Goal: Task Accomplishment & Management: Manage account settings

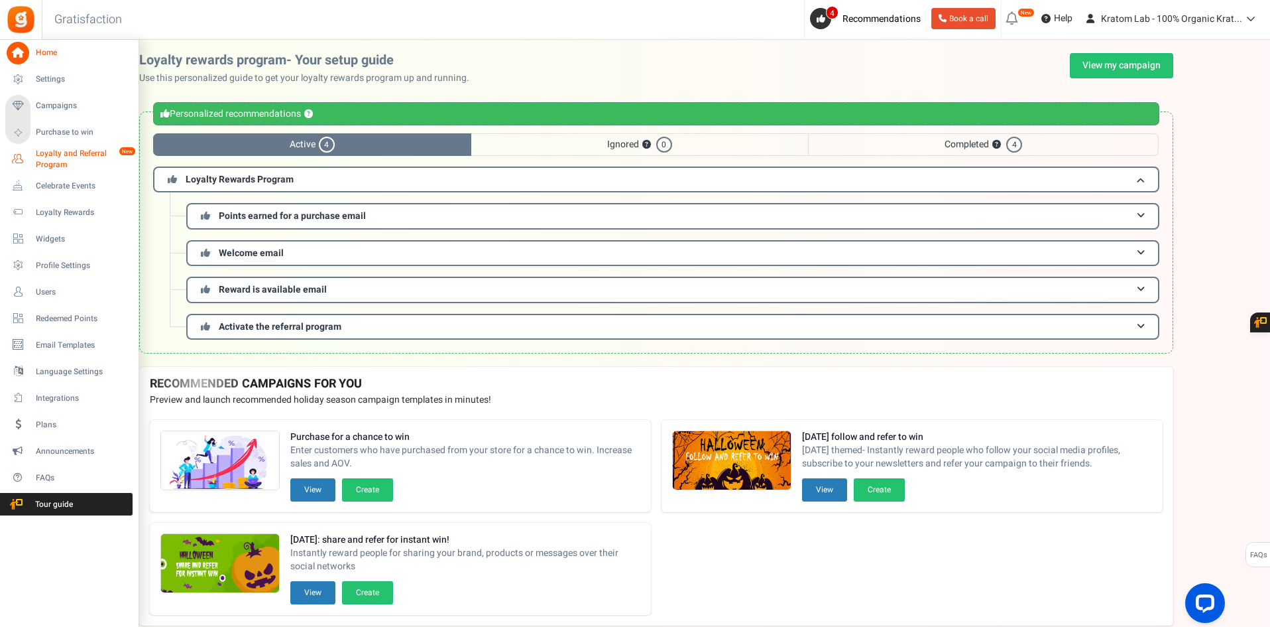
click at [54, 158] on span "Loyalty and Referral Program" at bounding box center [84, 159] width 97 height 23
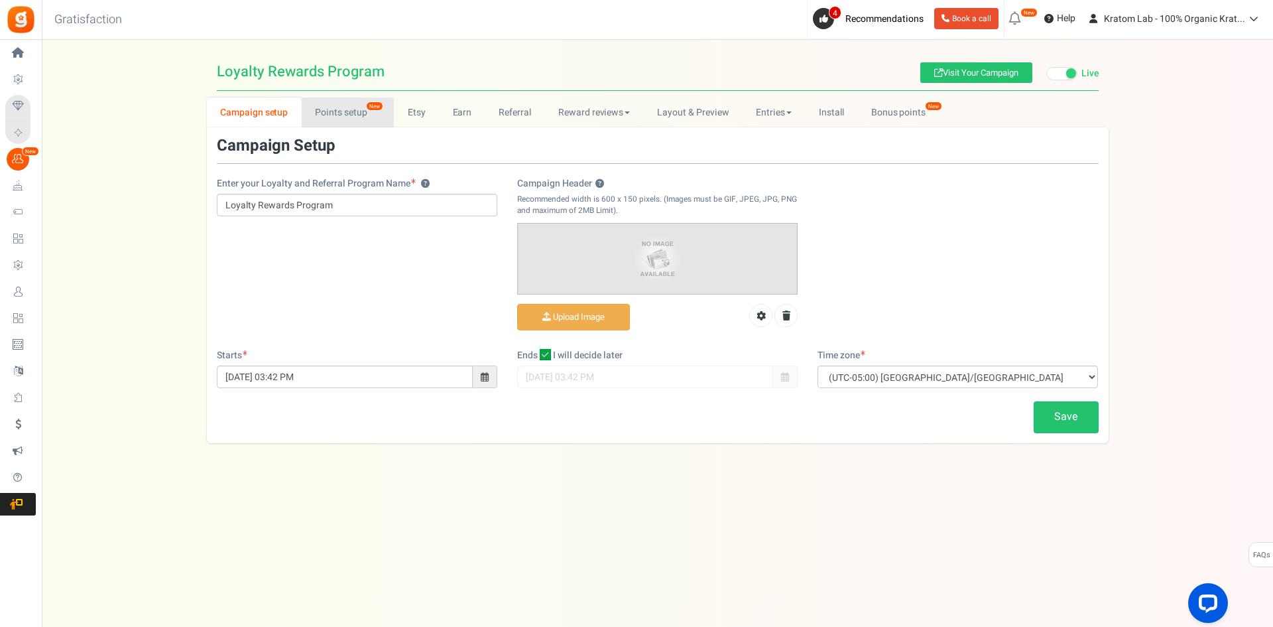
click at [346, 105] on link "Points setup New" at bounding box center [348, 112] width 92 height 30
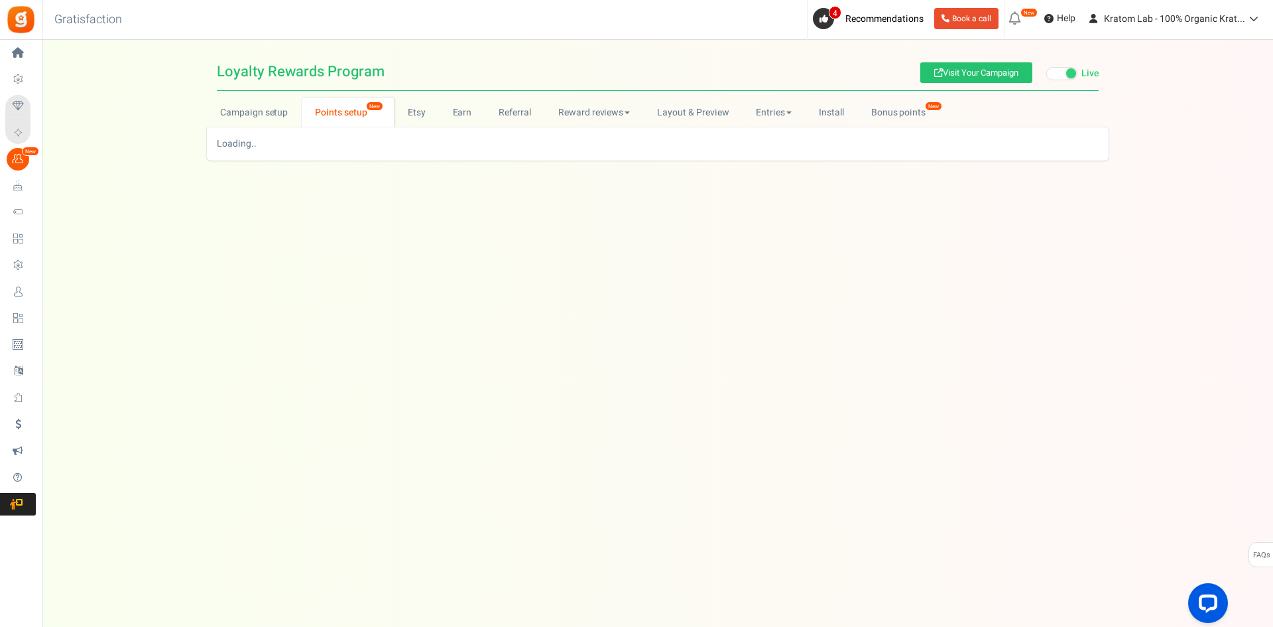
select select
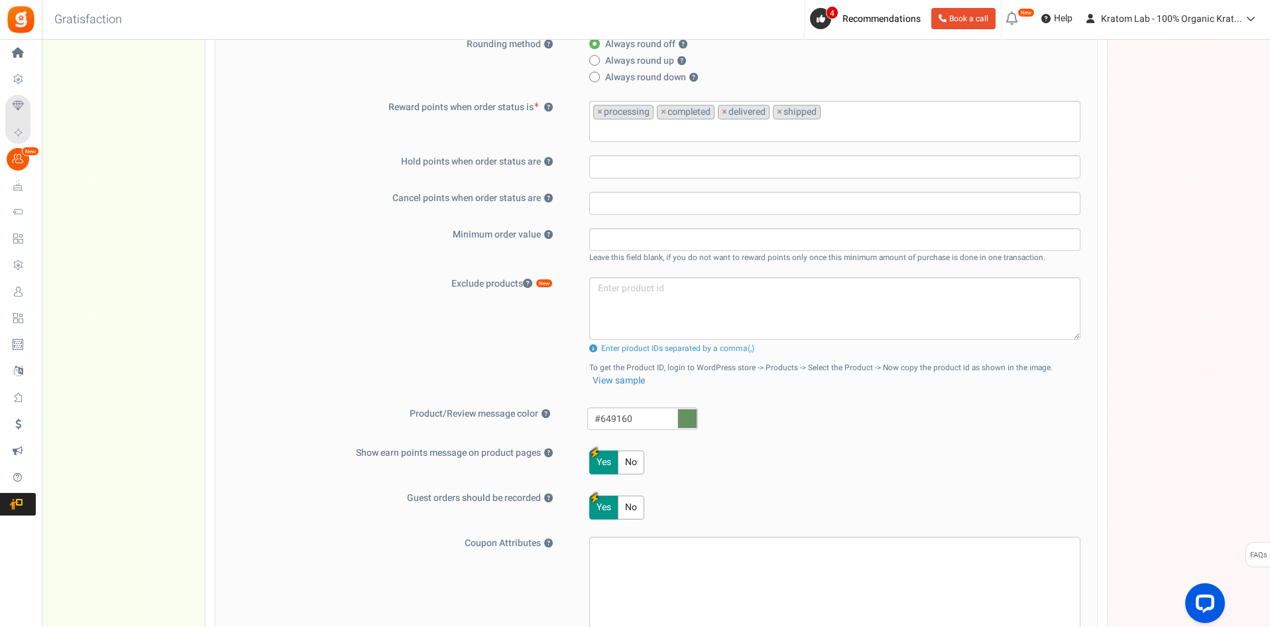
scroll to position [398, 0]
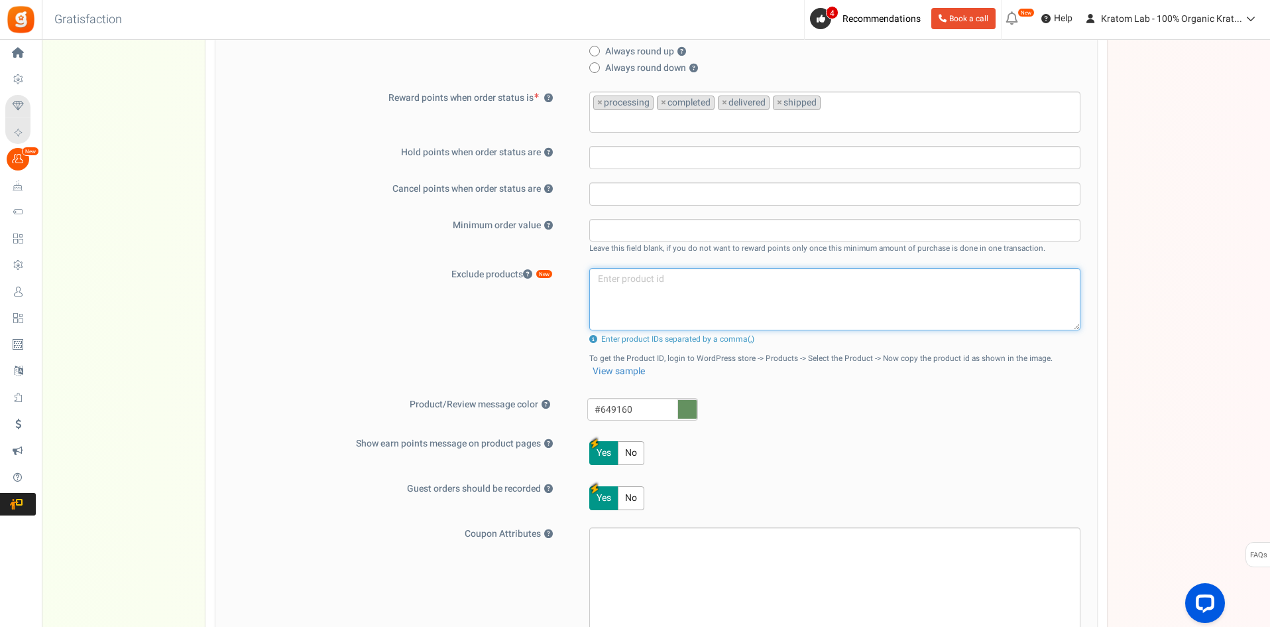
click at [646, 300] on textarea at bounding box center [834, 299] width 491 height 62
click at [758, 311] on textarea at bounding box center [834, 299] width 491 height 62
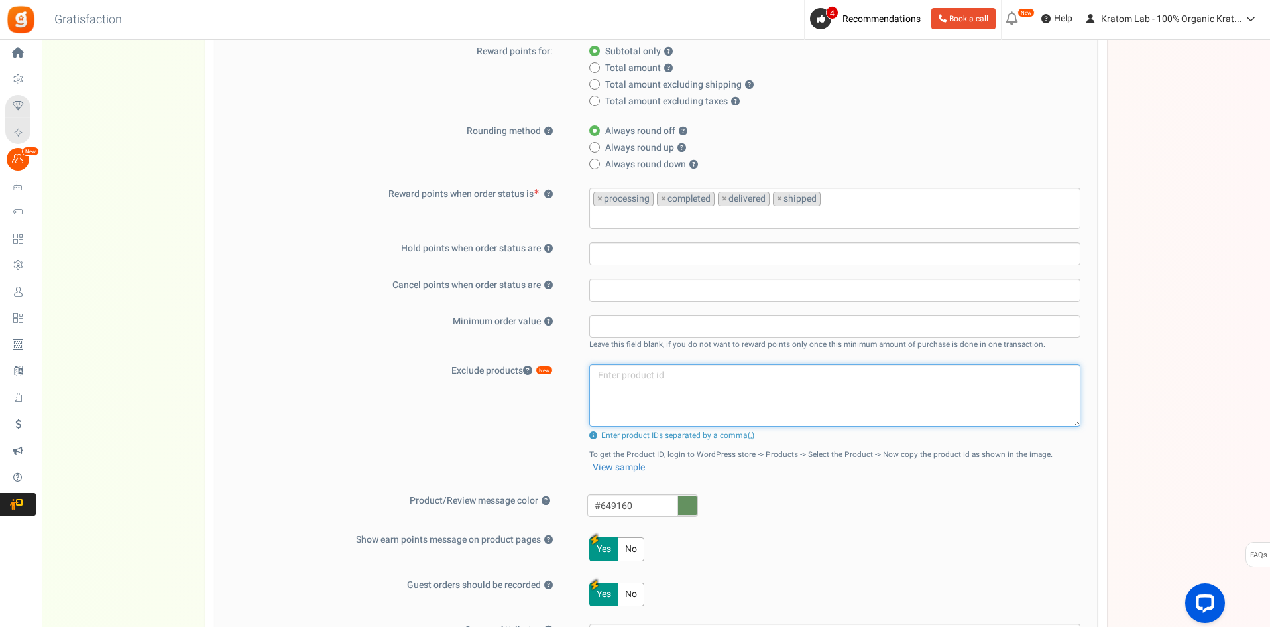
scroll to position [265, 0]
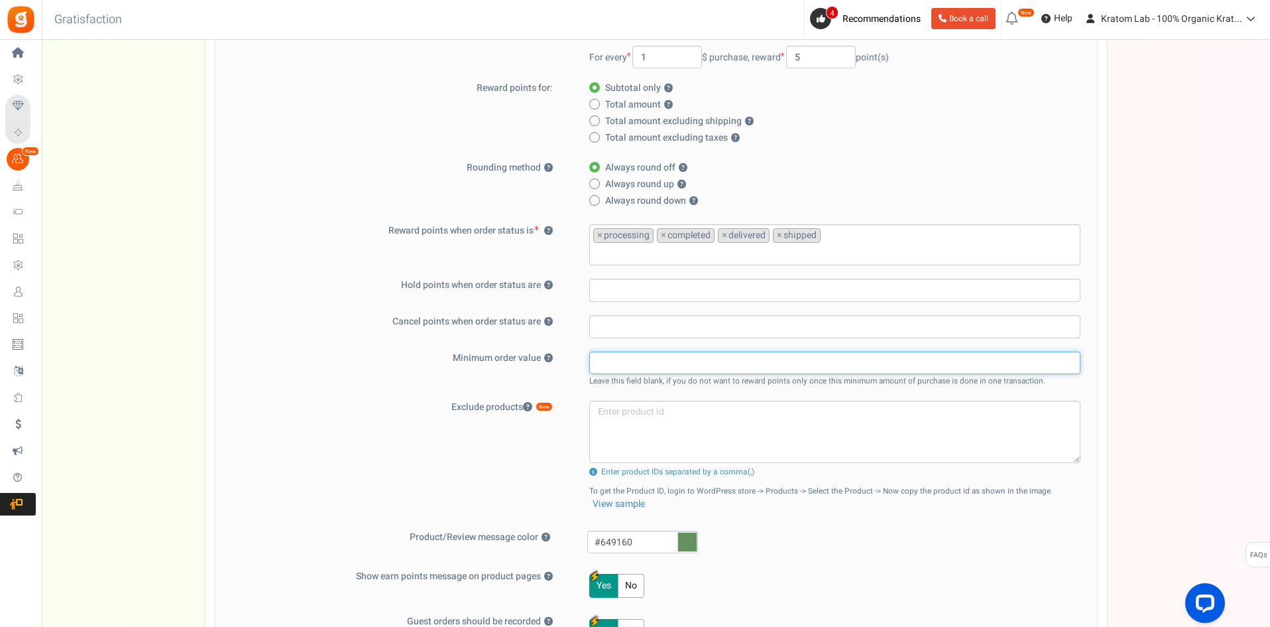
click at [607, 353] on input "text" at bounding box center [834, 362] width 491 height 23
click at [465, 355] on label "Minimum order value ?" at bounding box center [397, 357] width 345 height 13
click at [544, 355] on button "?" at bounding box center [548, 358] width 9 height 9
click at [465, 355] on label "Minimum order value ?" at bounding box center [397, 357] width 345 height 13
click at [544, 355] on button "?" at bounding box center [548, 358] width 9 height 9
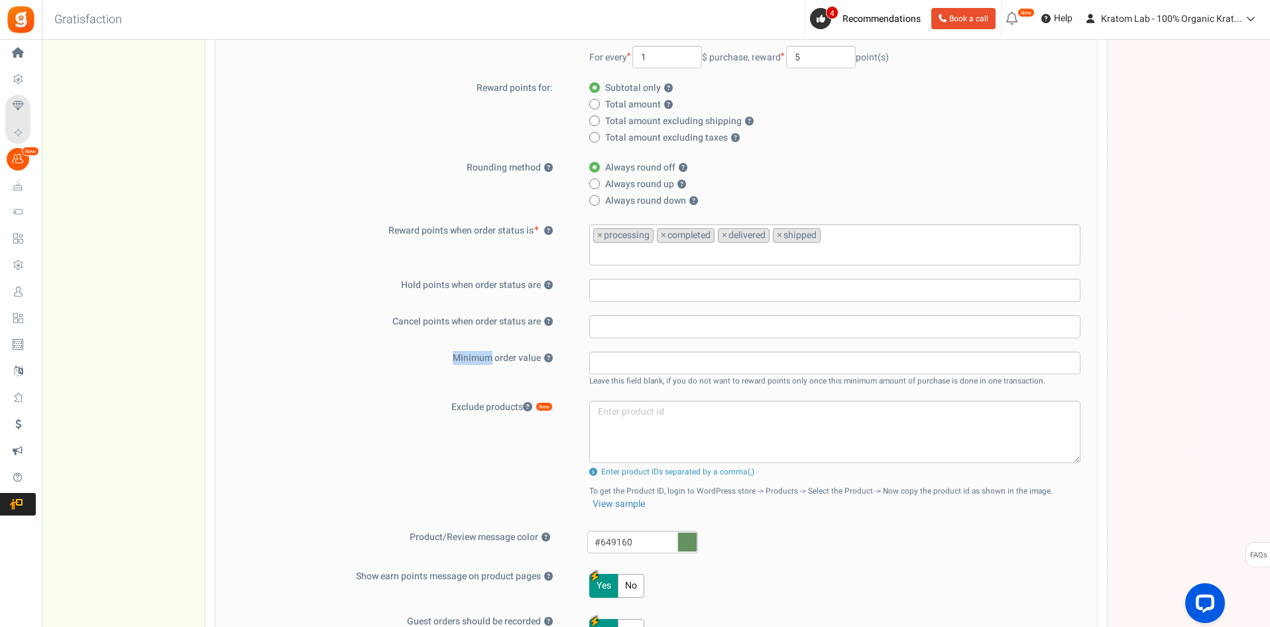
click at [465, 355] on label "Minimum order value ?" at bounding box center [397, 357] width 345 height 13
click at [544, 355] on button "?" at bounding box center [548, 358] width 9 height 9
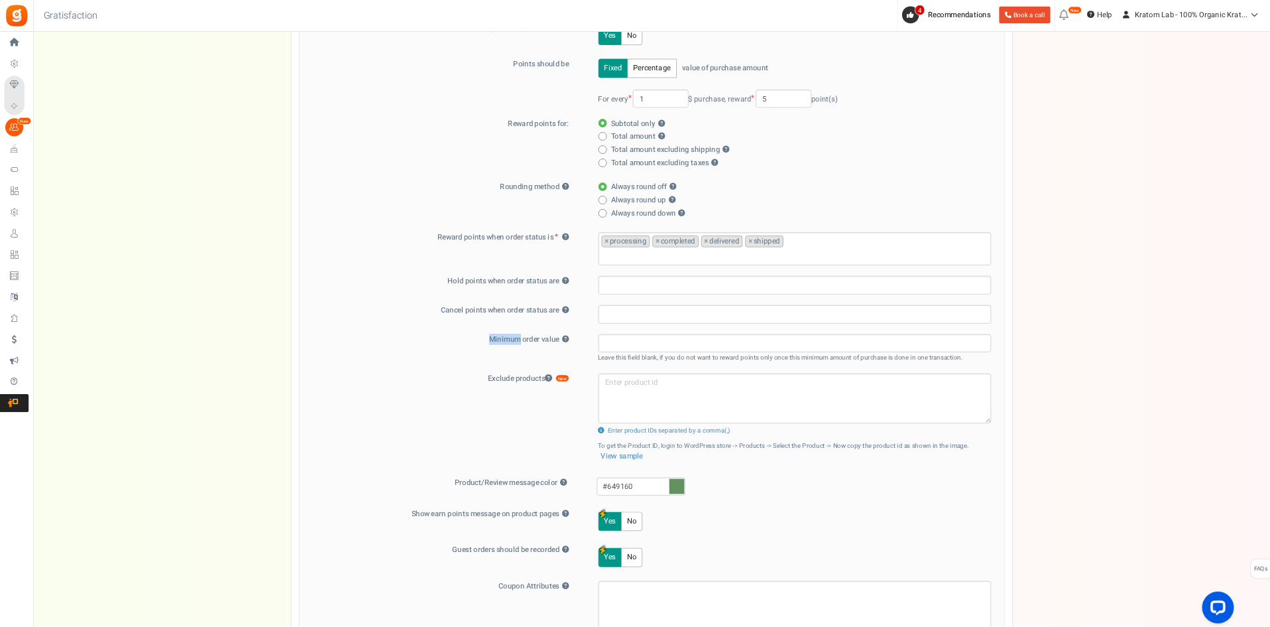
scroll to position [116, 0]
